Goal: Task Accomplishment & Management: Complete application form

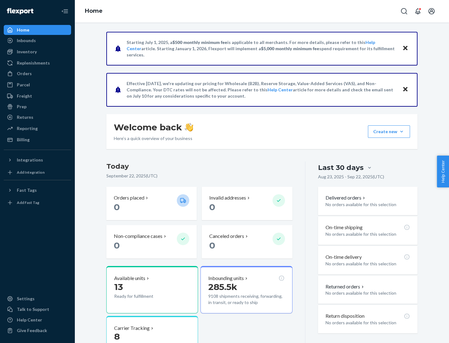
click at [401, 132] on button "Create new Create new inbound Create new order Create new product" at bounding box center [389, 131] width 42 height 12
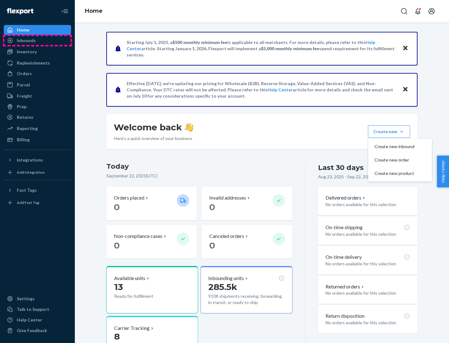
click at [37, 41] on div "Inbounds" at bounding box center [37, 40] width 66 height 9
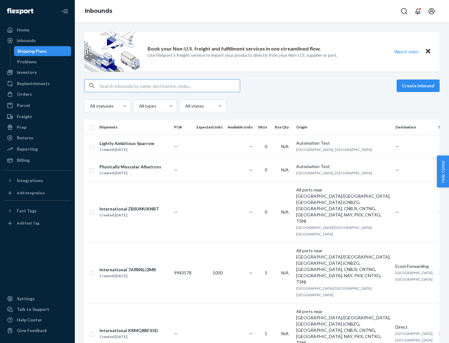
click at [419, 86] on button "Create inbound" at bounding box center [417, 85] width 43 height 12
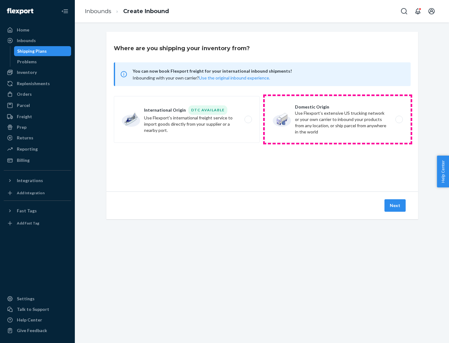
click at [338, 119] on label "Domestic Origin Use Flexport’s extensive US trucking network or your own carrie…" at bounding box center [338, 119] width 146 height 47
click at [399, 119] on input "Domestic Origin Use Flexport’s extensive US trucking network or your own carrie…" at bounding box center [401, 120] width 4 height 4
radio input "true"
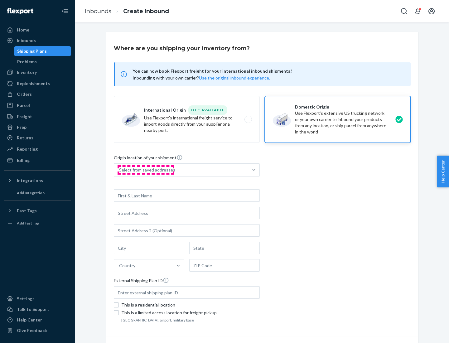
click at [146, 170] on div "Select from saved addresses" at bounding box center [147, 170] width 56 height 6
click at [120, 170] on input "Select from saved addresses" at bounding box center [119, 170] width 1 height 6
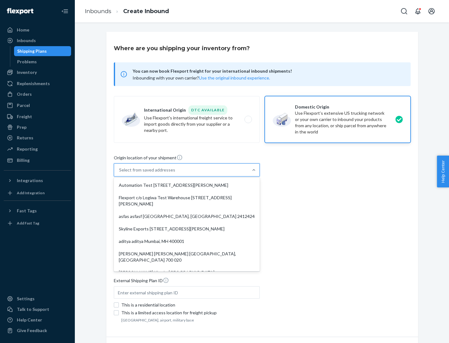
scroll to position [2, 0]
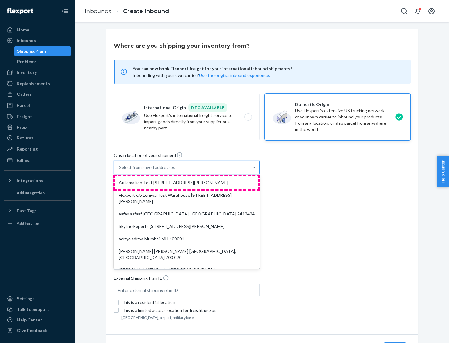
click at [187, 183] on div "Automation Test [STREET_ADDRESS][PERSON_NAME]" at bounding box center [186, 182] width 143 height 12
click at [120, 171] on input "option Automation Test [STREET_ADDRESS][PERSON_NAME]. 9 results available. Use …" at bounding box center [119, 167] width 1 height 6
type input "Automation Test"
type input "9th Floor"
type input "[GEOGRAPHIC_DATA]"
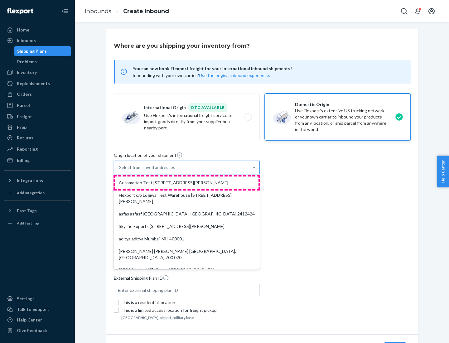
type input "CA"
type input "94104"
type input "[STREET_ADDRESS][PERSON_NAME]"
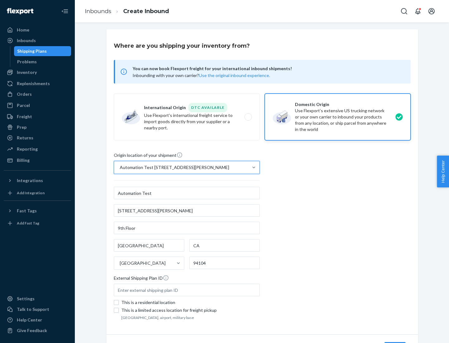
scroll to position [36, 0]
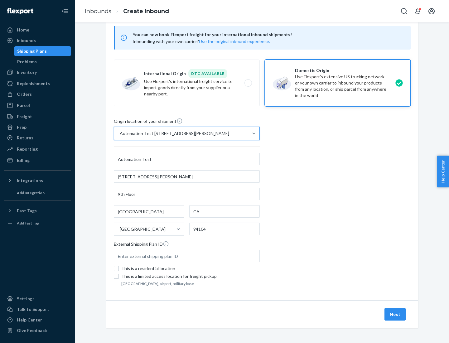
click at [395, 314] on button "Next" at bounding box center [394, 314] width 21 height 12
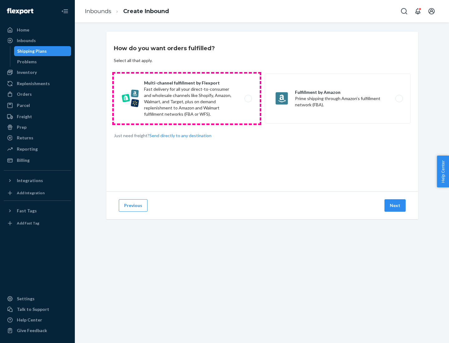
click at [187, 98] on label "Multi-channel fulfillment by Flexport Fast delivery for all your direct-to-cons…" at bounding box center [187, 99] width 146 height 50
click at [248, 98] on input "Multi-channel fulfillment by Flexport Fast delivery for all your direct-to-cons…" at bounding box center [250, 99] width 4 height 4
radio input "true"
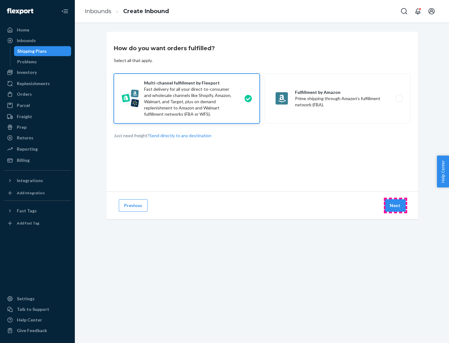
click at [395, 205] on button "Next" at bounding box center [394, 205] width 21 height 12
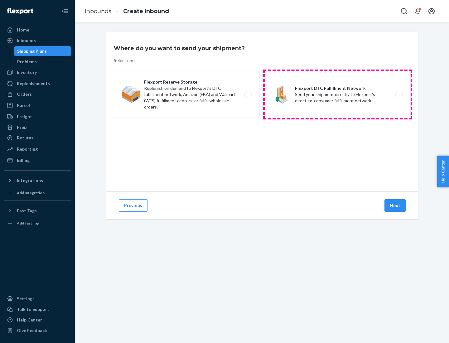
click at [338, 94] on label "Flexport DTC Fulfillment Network Send your shipment directly to Flexport's dire…" at bounding box center [338, 94] width 146 height 47
click at [399, 94] on input "Flexport DTC Fulfillment Network Send your shipment directly to Flexport's dire…" at bounding box center [401, 95] width 4 height 4
radio input "true"
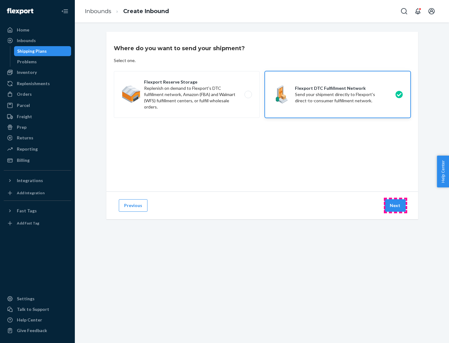
click at [395, 205] on button "Next" at bounding box center [394, 205] width 21 height 12
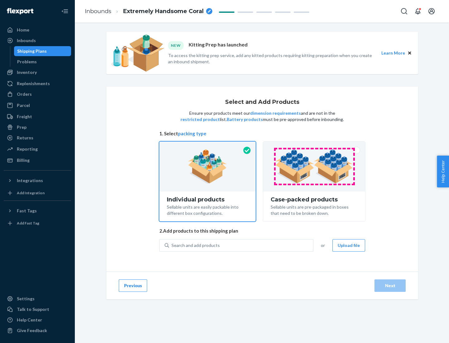
click at [314, 166] on img at bounding box center [314, 166] width 78 height 34
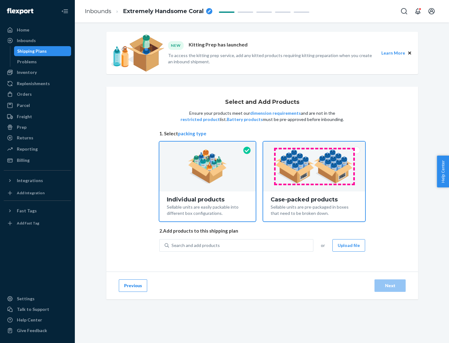
click at [314, 146] on input "Case-packed products Sellable units are pre-packaged in boxes that need to be b…" at bounding box center [314, 144] width 4 height 4
radio input "true"
radio input "false"
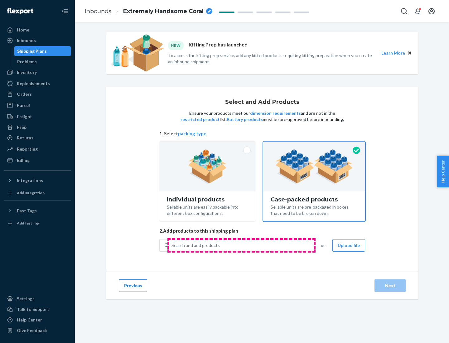
click at [241, 245] on div "Search and add products" at bounding box center [241, 245] width 144 height 11
click at [172, 245] on input "Search and add products" at bounding box center [171, 245] width 1 height 6
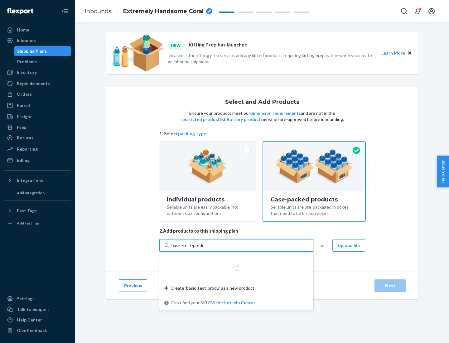
type input "basic-test-product-1"
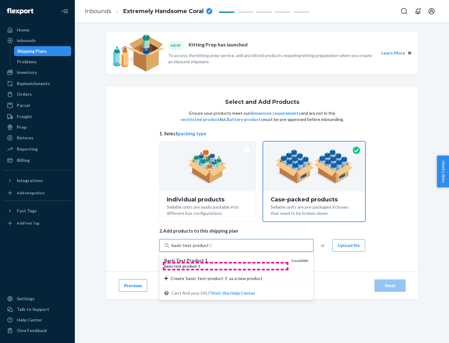
click at [225, 266] on div "basic - test - product - 1" at bounding box center [225, 265] width 122 height 5
click at [211, 248] on input "basic-test-product-1" at bounding box center [191, 245] width 40 height 6
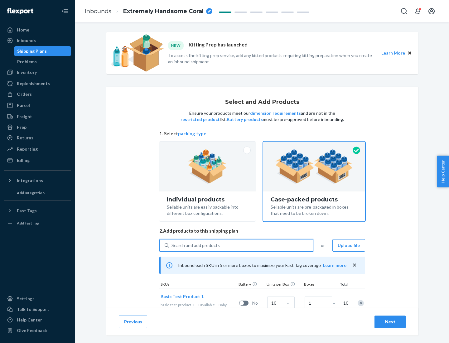
scroll to position [22, 0]
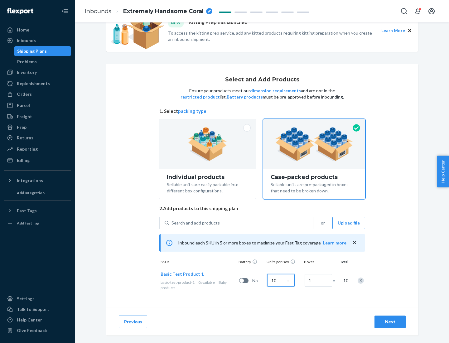
type input "10"
type input "7"
click at [390, 322] on div "Next" at bounding box center [390, 322] width 21 height 6
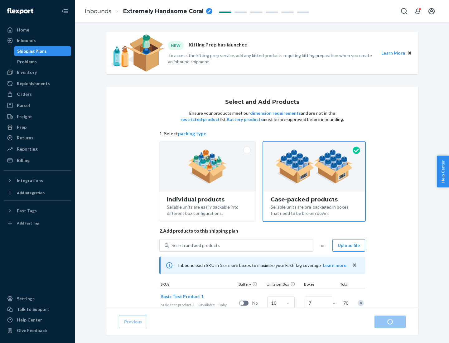
radio input "true"
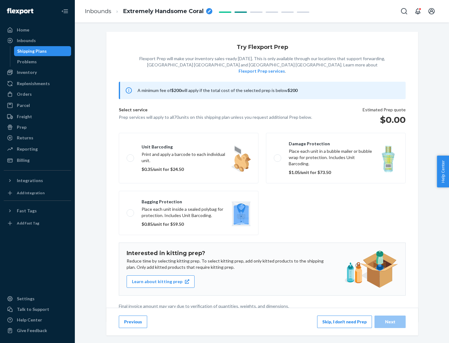
scroll to position [2, 0]
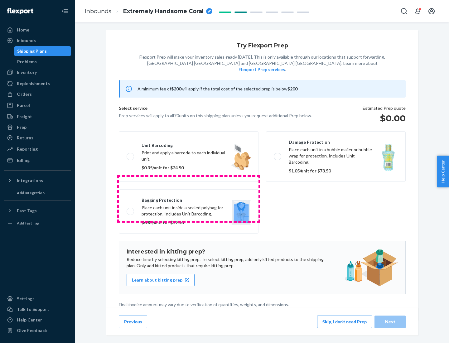
click at [189, 199] on label "Bagging protection Place each unit inside a sealed polybag for protection. Incl…" at bounding box center [189, 211] width 140 height 44
click at [131, 209] on input "Bagging protection Place each unit inside a sealed polybag for protection. Incl…" at bounding box center [129, 211] width 4 height 4
checkbox input "true"
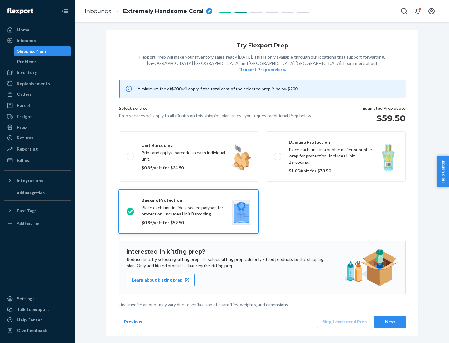
click at [390, 321] on div "Next" at bounding box center [390, 322] width 21 height 6
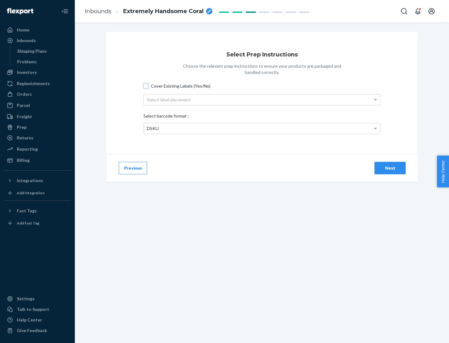
click at [146, 86] on input "Cover Existing Labels (Yes/No)" at bounding box center [145, 86] width 5 height 5
checkbox input "true"
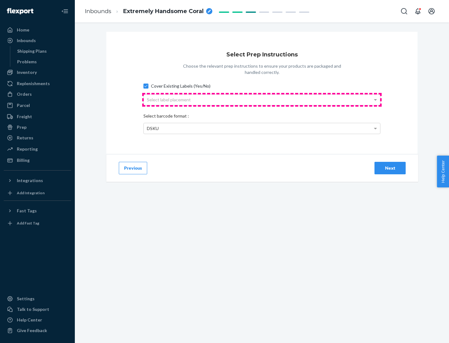
click at [262, 99] on div "Select label placement" at bounding box center [262, 99] width 236 height 11
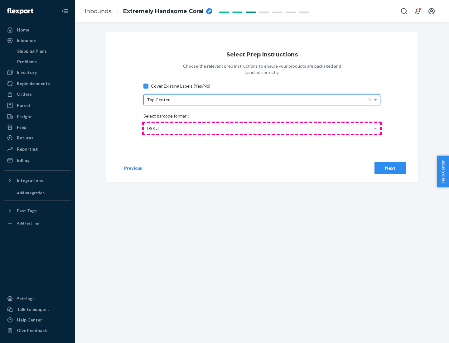
click at [262, 128] on div "DSKU" at bounding box center [262, 128] width 236 height 11
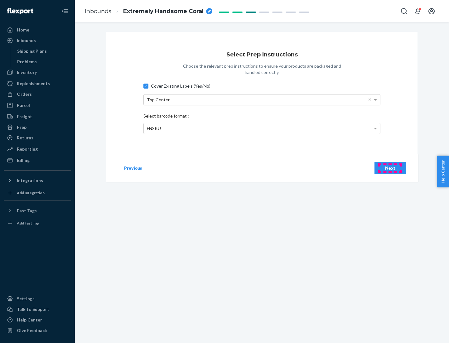
click at [390, 168] on div "Next" at bounding box center [390, 168] width 21 height 6
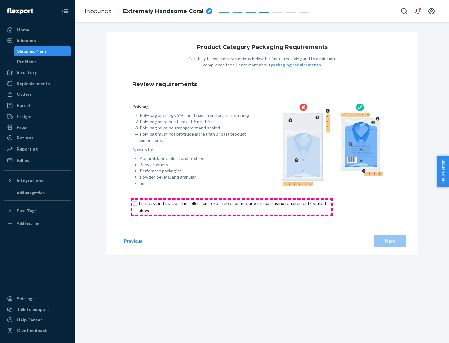
click at [232, 207] on input "checkbox" at bounding box center [235, 206] width 207 height 15
checkbox input "true"
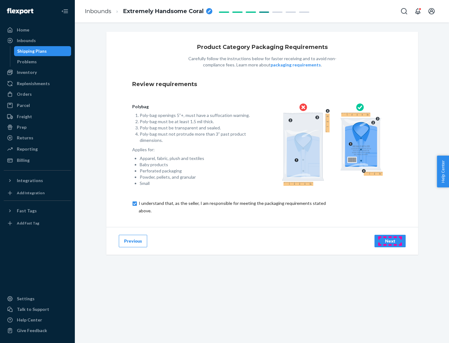
click at [390, 241] on div "Next" at bounding box center [390, 241] width 21 height 6
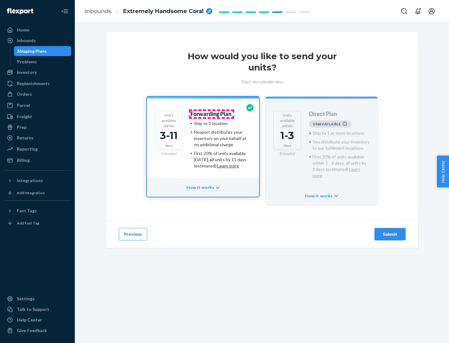
click at [211, 114] on h4 "Forwarding Plan" at bounding box center [210, 114] width 41 height 6
click at [390, 231] on div "Submit" at bounding box center [390, 234] width 21 height 6
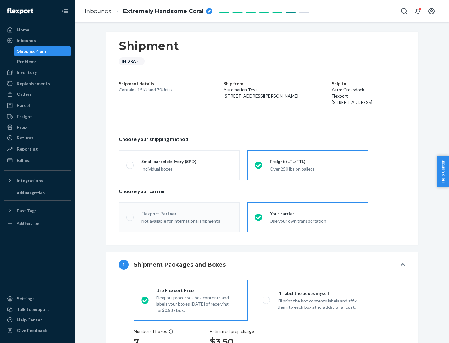
radio input "true"
radio input "false"
radio input "true"
radio input "false"
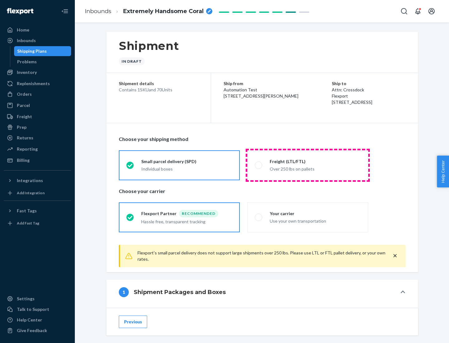
click at [308, 165] on div "Over 250 lbs on pallets" at bounding box center [315, 168] width 91 height 7
click at [259, 165] on input "Freight (LTL/FTL) Over 250 lbs on pallets" at bounding box center [257, 165] width 4 height 4
radio input "true"
radio input "false"
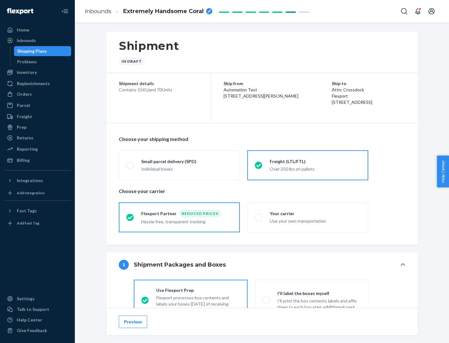
scroll to position [35, 0]
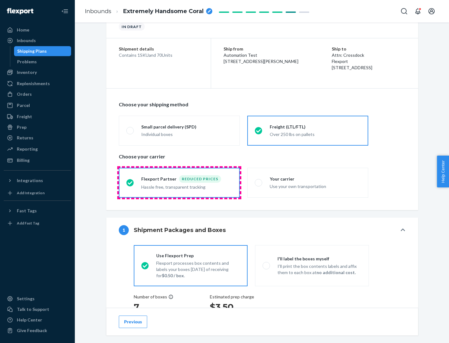
click at [179, 183] on div "Hassle free, transparent tracking" at bounding box center [186, 186] width 91 height 7
click at [130, 182] on input "Flexport Partner Reduced prices Hassle free, transparent tracking" at bounding box center [128, 182] width 4 height 4
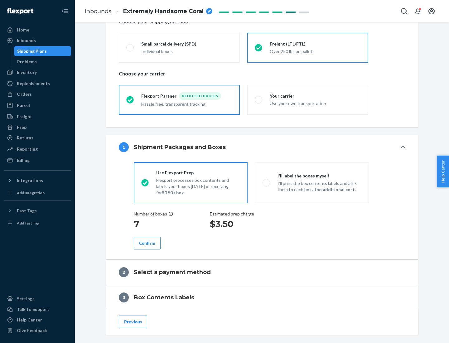
click at [312, 182] on p "I’ll print the box contents labels and affix them to each box at no additional …" at bounding box center [319, 186] width 84 height 12
click at [267, 182] on input "I'll label the boxes myself I’ll print the box contents labels and affix them t…" at bounding box center [264, 182] width 4 height 4
radio input "true"
radio input "false"
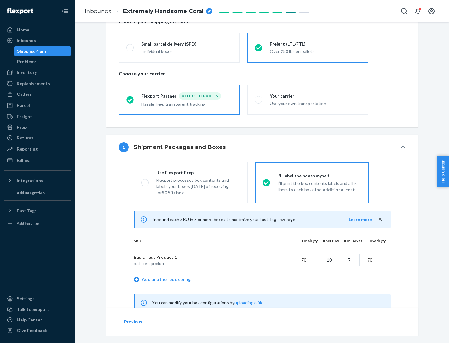
scroll to position [195, 0]
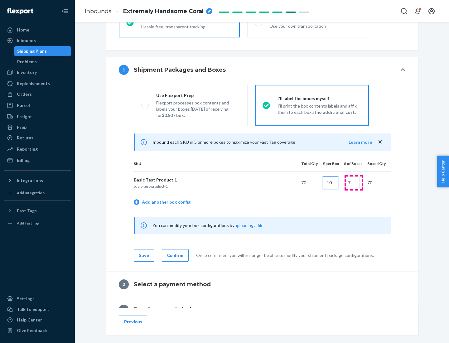
type input "10"
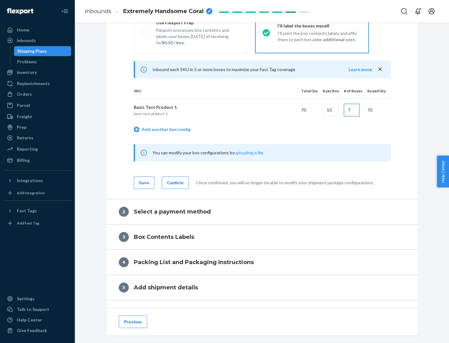
type input "7"
click at [174, 182] on div "Confirm" at bounding box center [175, 183] width 16 height 6
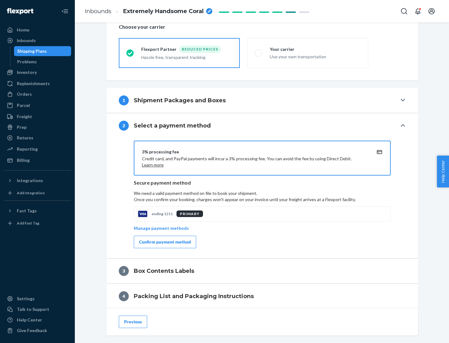
scroll to position [223, 0]
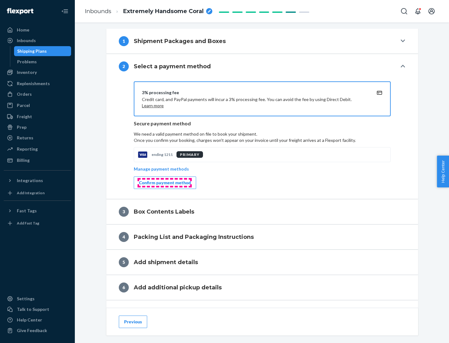
click at [164, 183] on div "Confirm payment method" at bounding box center [165, 183] width 52 height 6
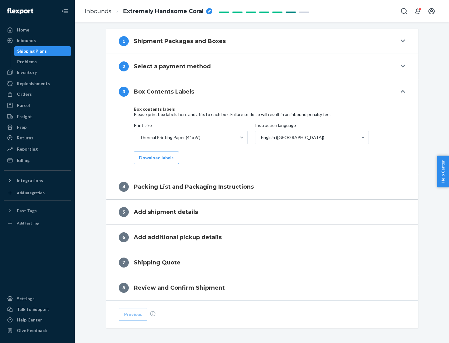
scroll to position [199, 0]
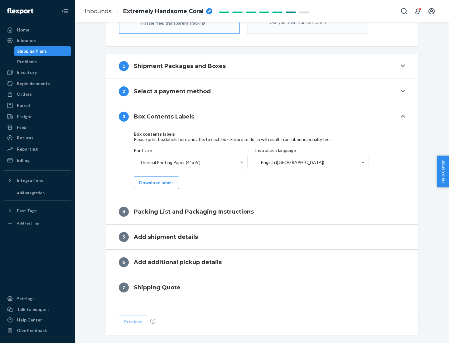
click at [155, 183] on button "Download labels" at bounding box center [156, 182] width 45 height 12
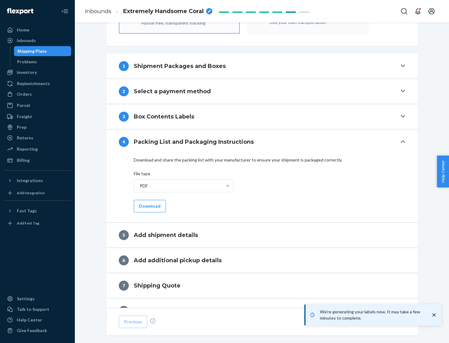
scroll to position [222, 0]
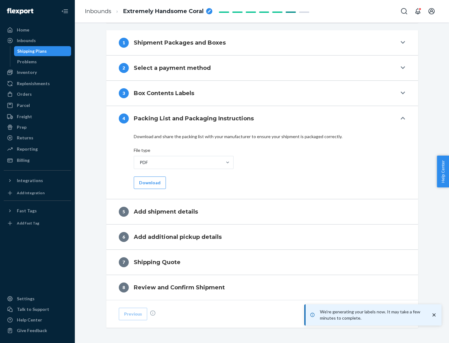
click at [149, 182] on button "Download" at bounding box center [150, 182] width 32 height 12
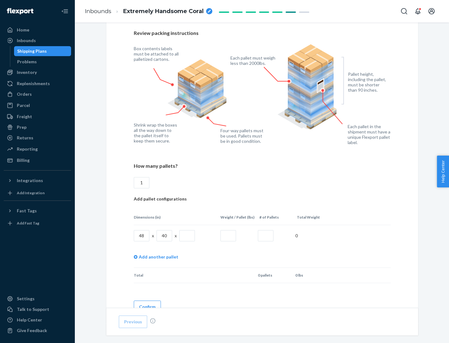
scroll to position [453, 0]
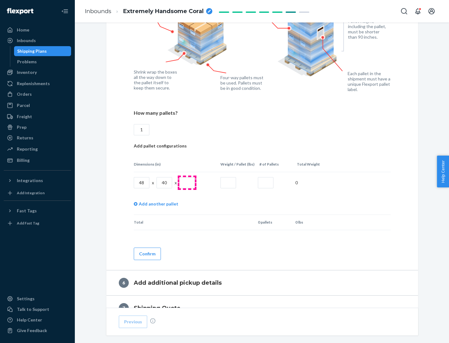
type input "1"
type input "40"
type input "200"
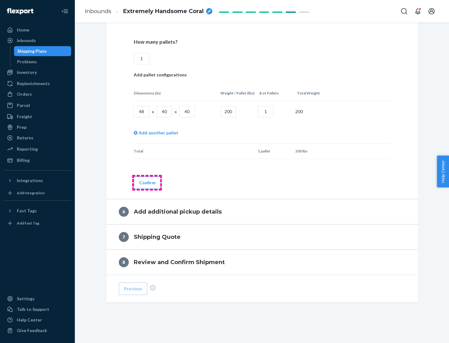
type input "1"
click at [147, 182] on button "Confirm" at bounding box center [147, 182] width 27 height 12
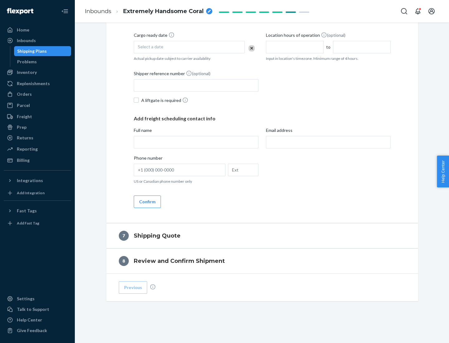
scroll to position [238, 0]
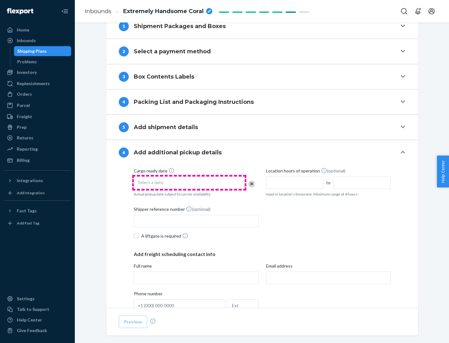
click at [189, 182] on div "Select a date" at bounding box center [189, 182] width 111 height 12
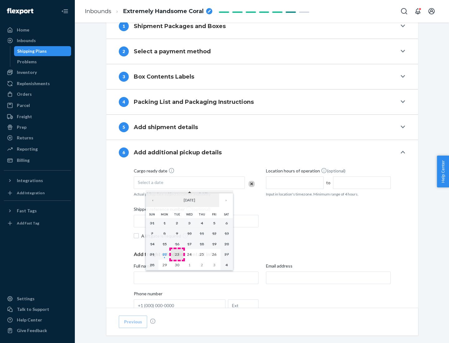
click at [177, 254] on abbr "23" at bounding box center [177, 254] width 4 height 5
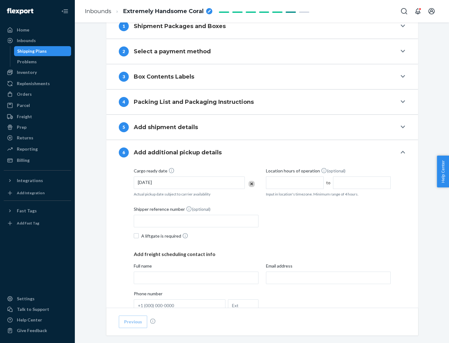
scroll to position [334, 0]
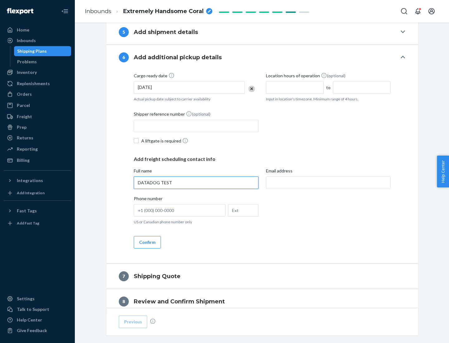
type input "DATADOG TEST"
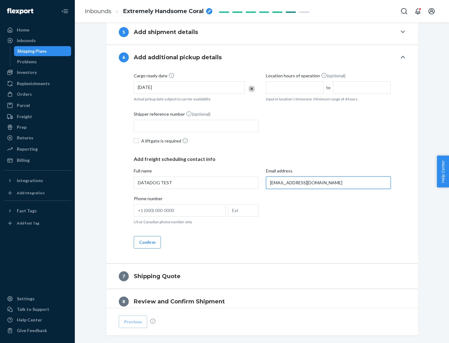
scroll to position [361, 0]
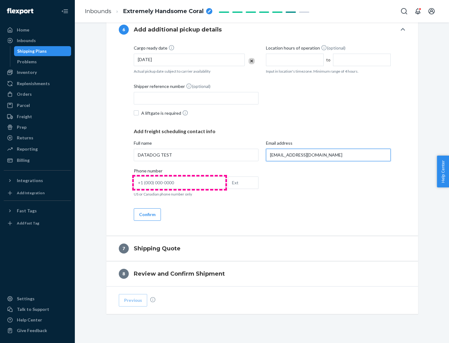
type input "[EMAIL_ADDRESS][DOMAIN_NAME]"
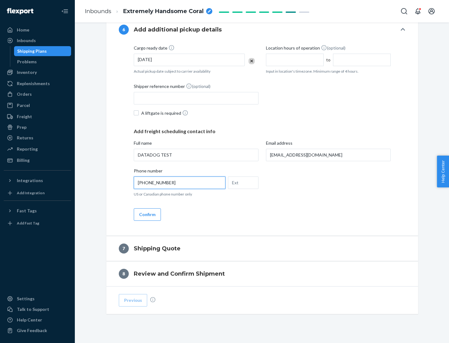
scroll to position [374, 0]
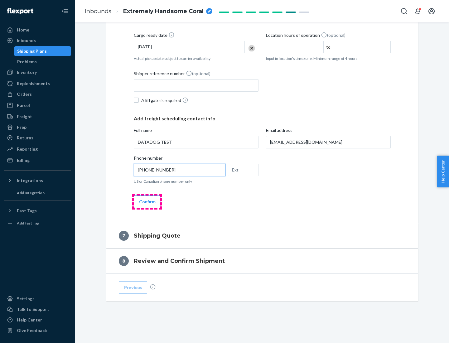
type input "[PHONE_NUMBER]"
click at [147, 201] on button "Confirm" at bounding box center [147, 201] width 27 height 12
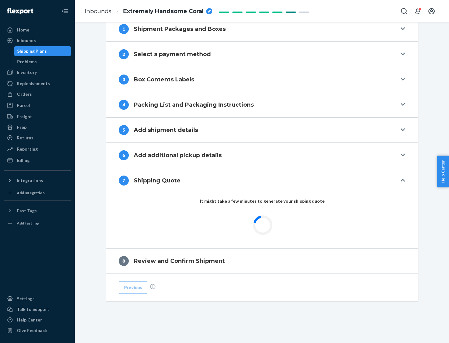
scroll to position [258, 0]
